Goal: Find specific page/section: Find specific page/section

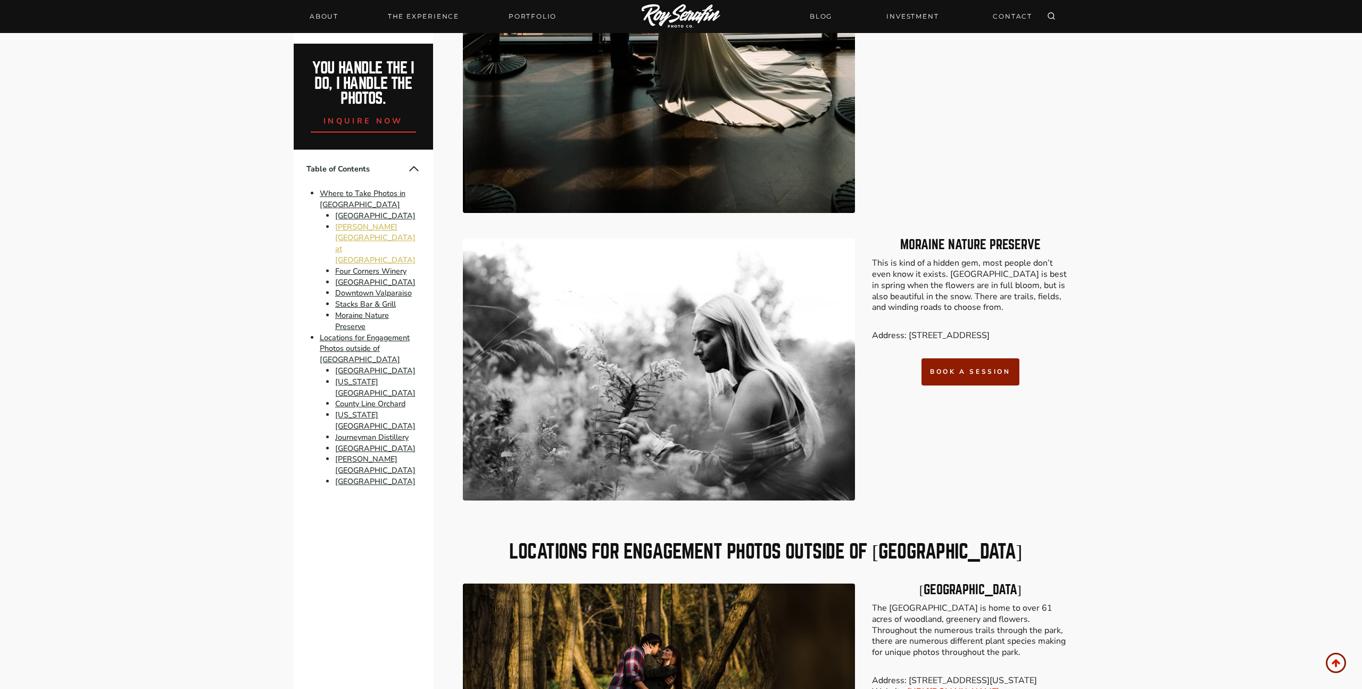
scroll to position [3173, 0]
click at [367, 310] on link "Moraine Nature Preserve" at bounding box center [362, 321] width 54 height 22
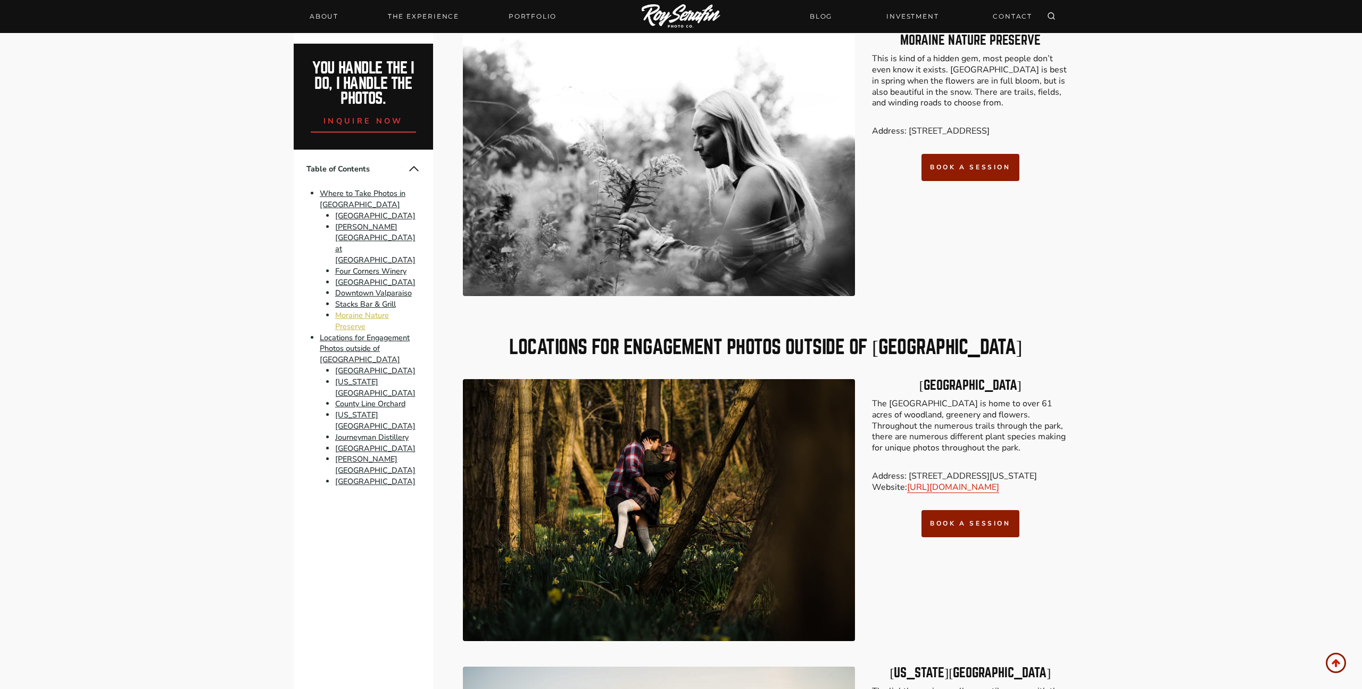
scroll to position [3378, 0]
click at [367, 310] on link "Moraine Nature Preserve" at bounding box center [362, 321] width 54 height 22
click at [963, 176] on link "book a session" at bounding box center [970, 166] width 97 height 27
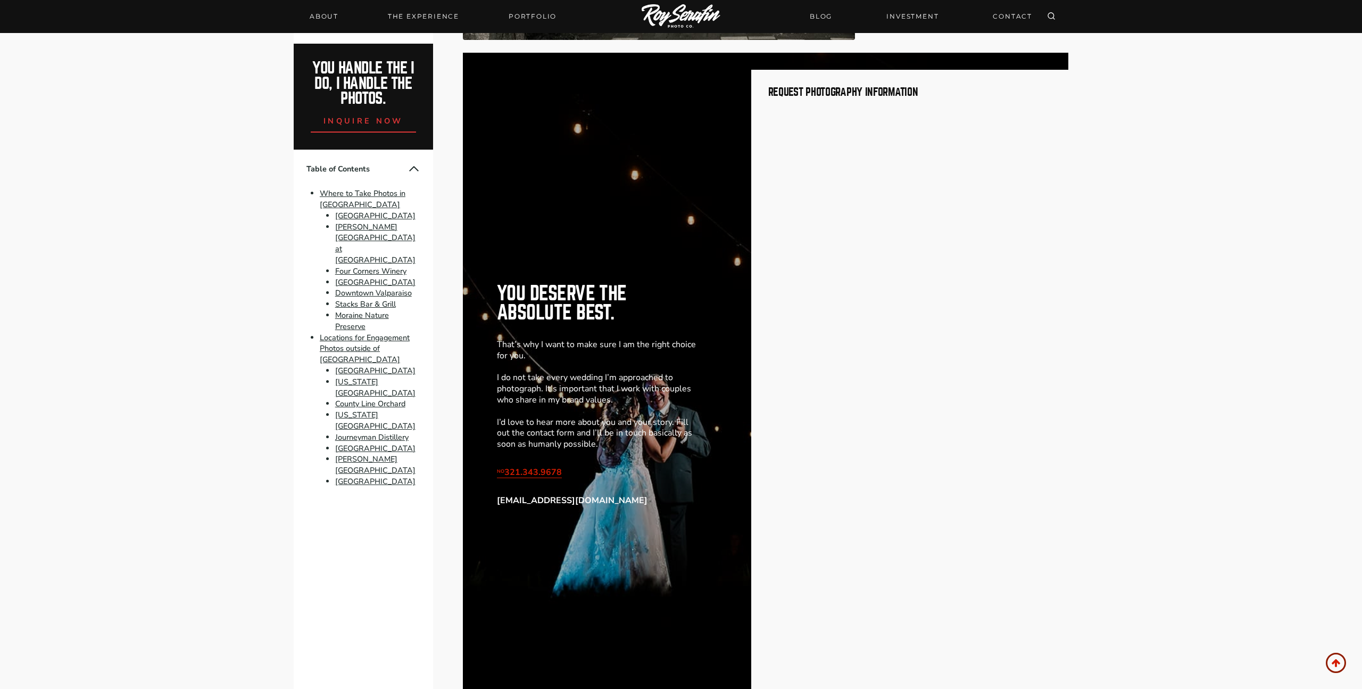
scroll to position [6392, 0]
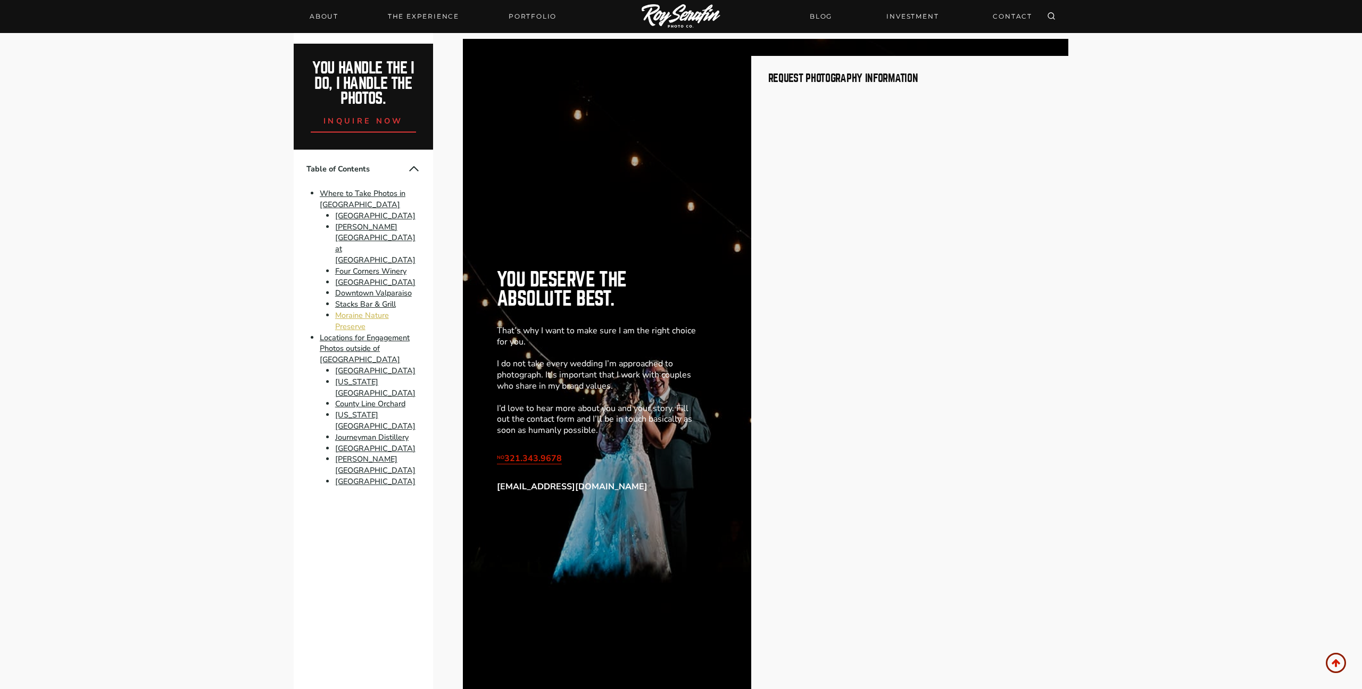
click at [348, 310] on link "Moraine Nature Preserve" at bounding box center [362, 321] width 54 height 22
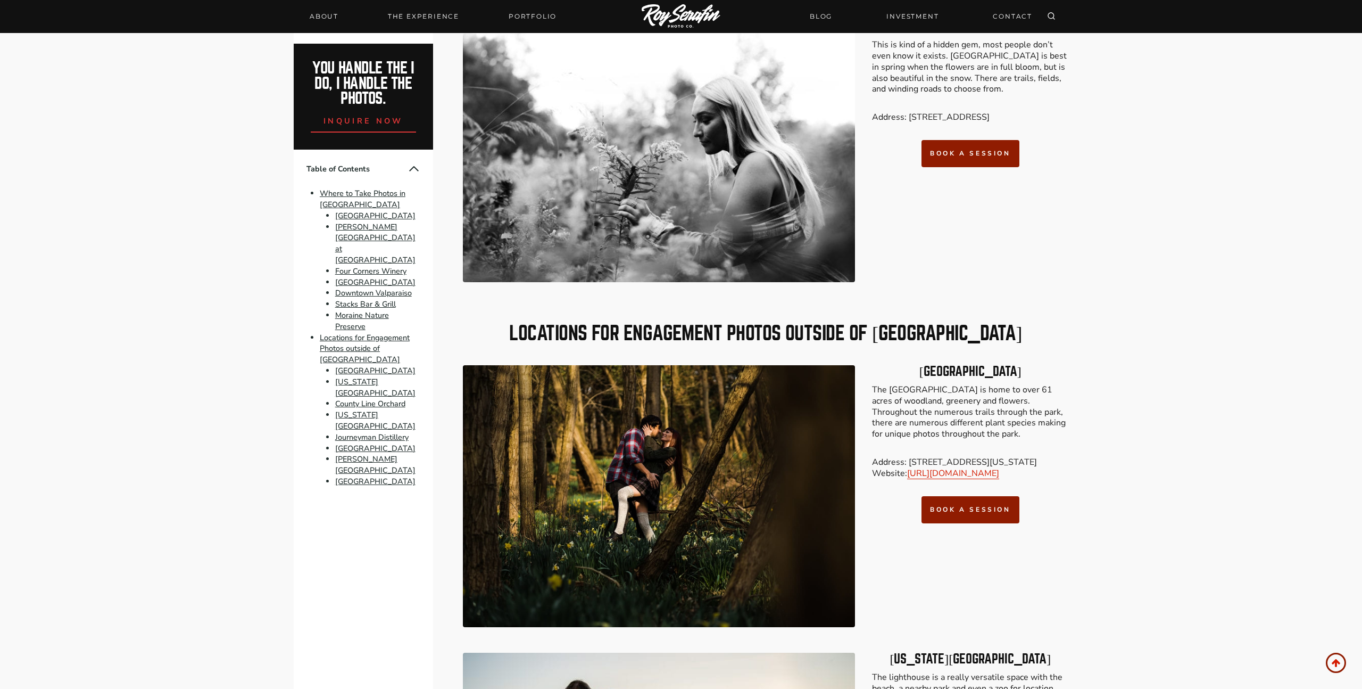
scroll to position [3378, 0]
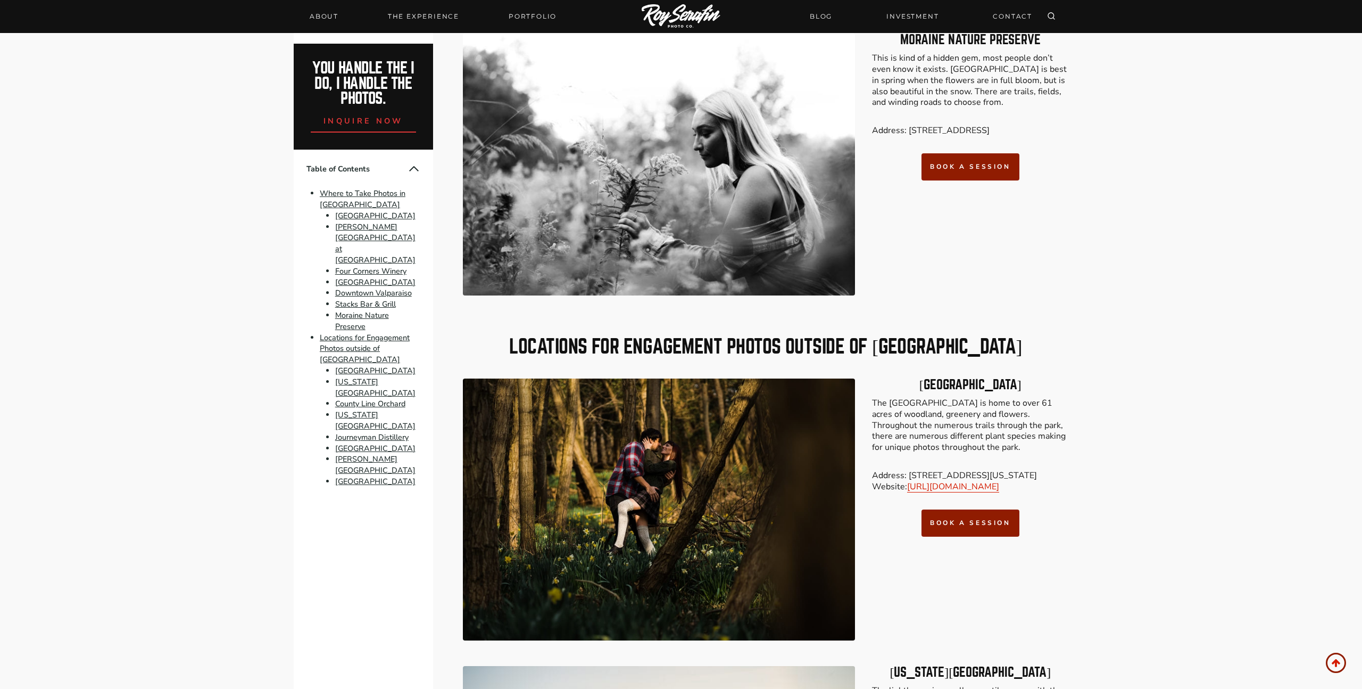
scroll to position [6425, 0]
